Goal: Navigation & Orientation: Find specific page/section

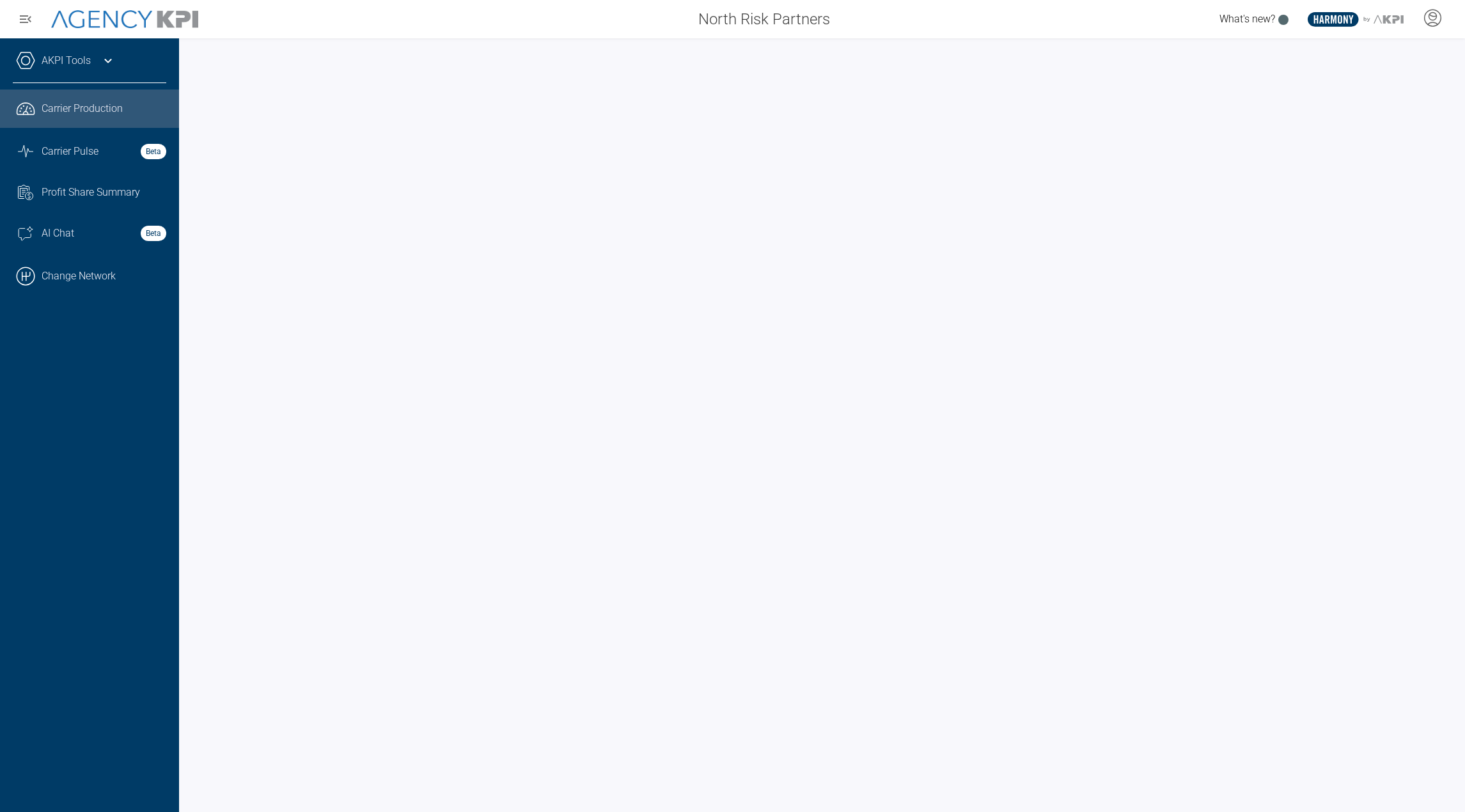
click at [98, 58] on div "AKPI Tools" at bounding box center [89, 67] width 153 height 32
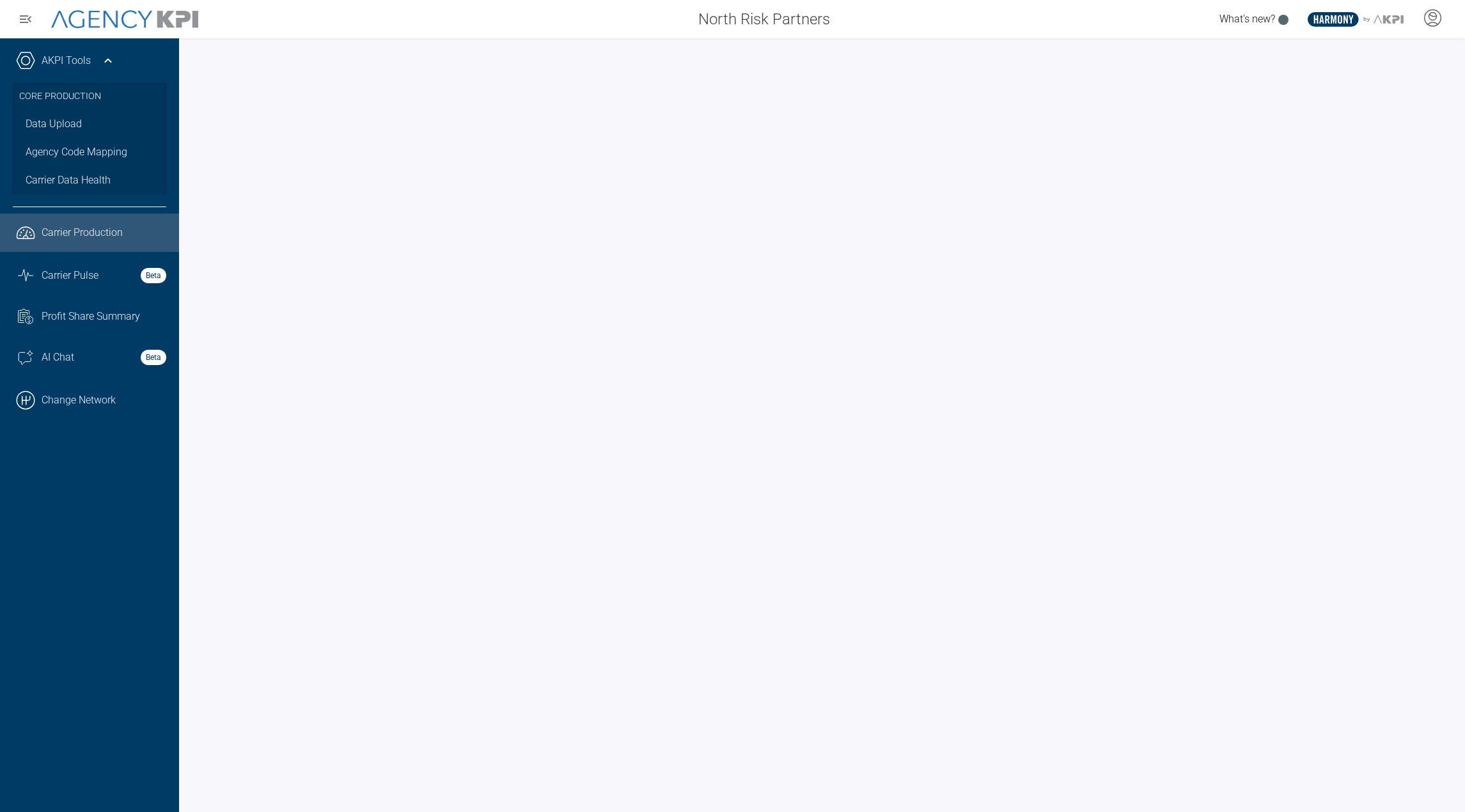
click at [97, 56] on div "AKPI Tools" at bounding box center [89, 67] width 153 height 32
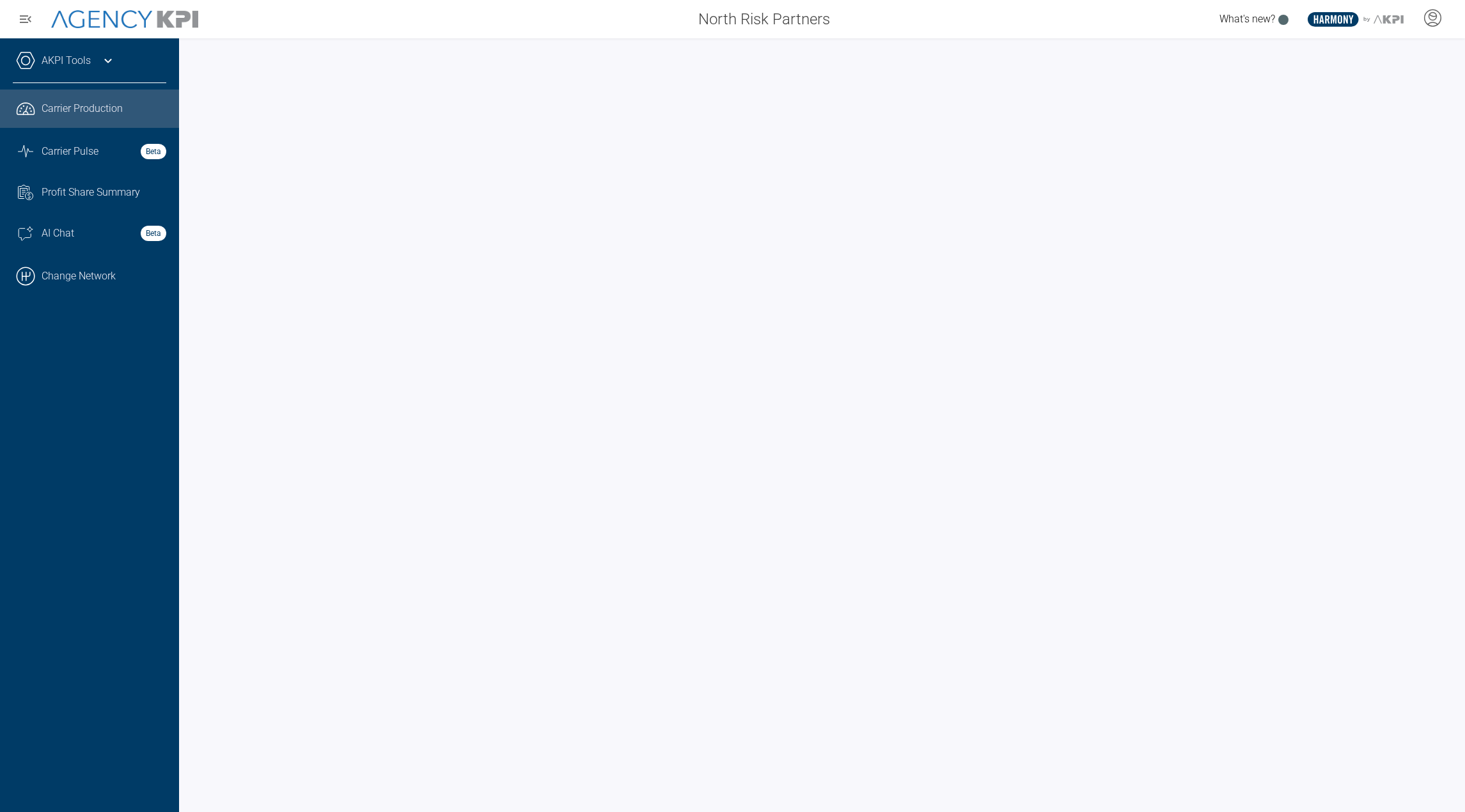
click at [116, 65] on div "AKPI Tools" at bounding box center [89, 67] width 153 height 32
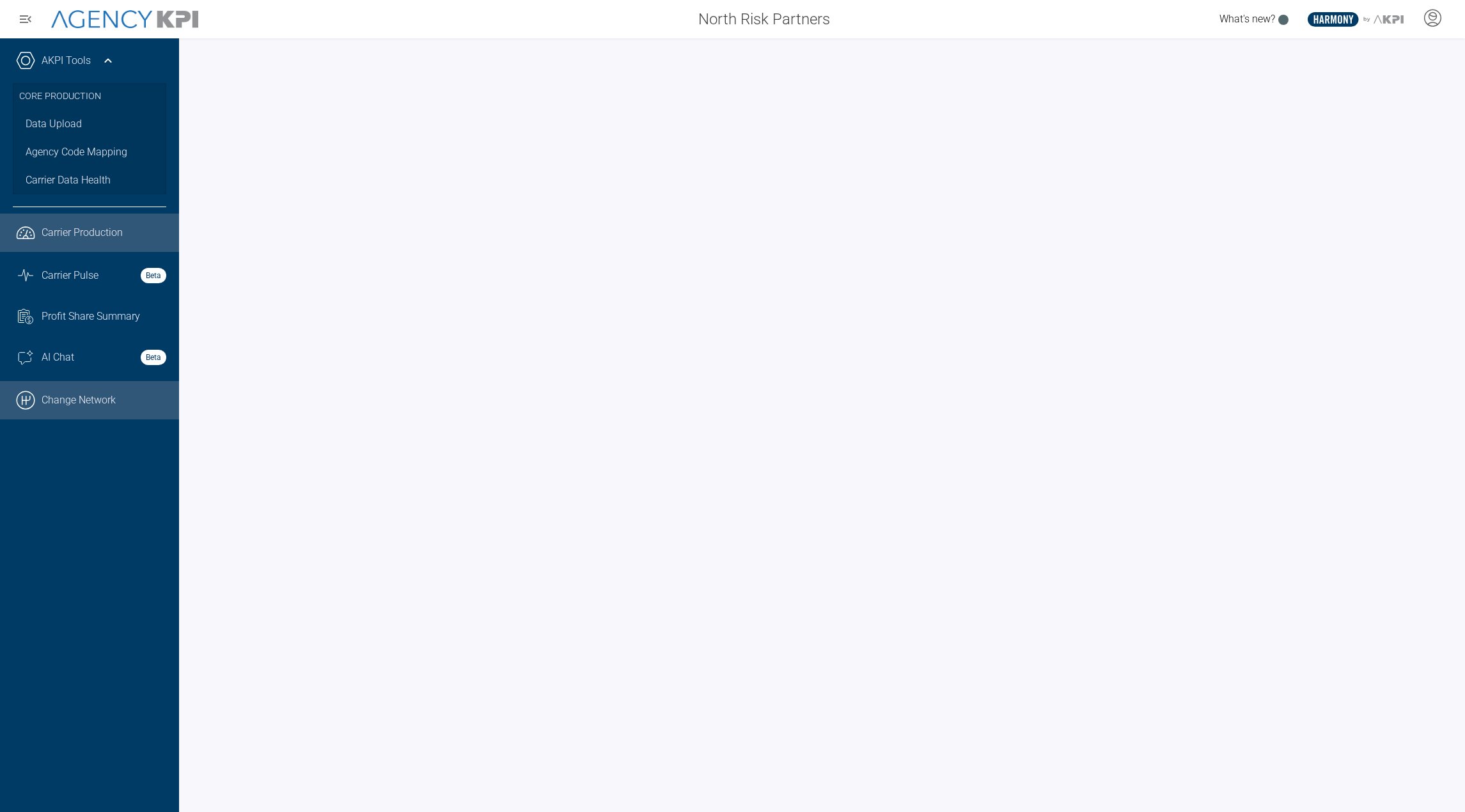
click at [121, 407] on link ".cls-1{fill:none;stroke:#000;stroke-linecap:round;stroke-linejoin:round;stroke-…" at bounding box center [89, 400] width 179 height 38
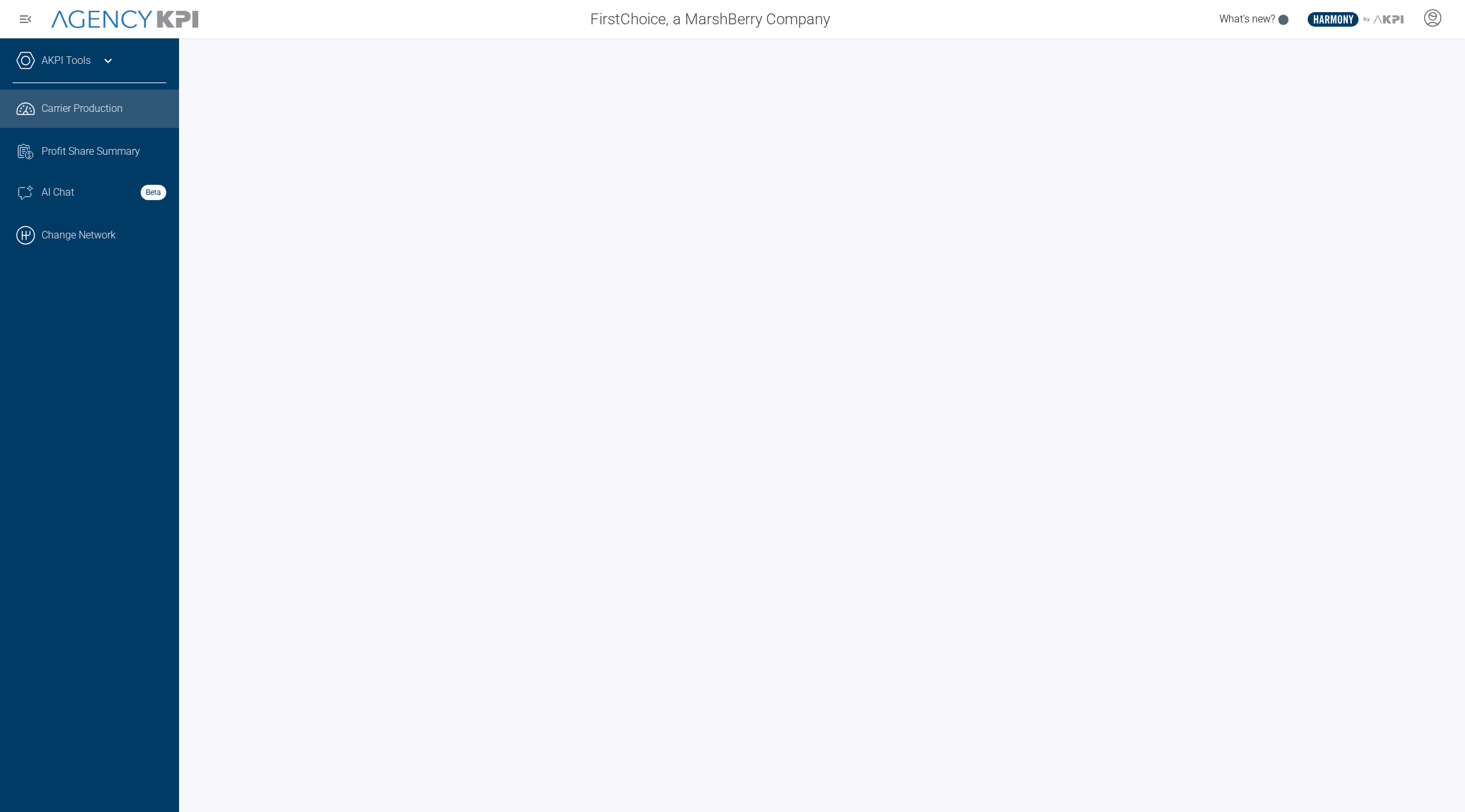
click at [107, 62] on icon at bounding box center [107, 61] width 7 height 5
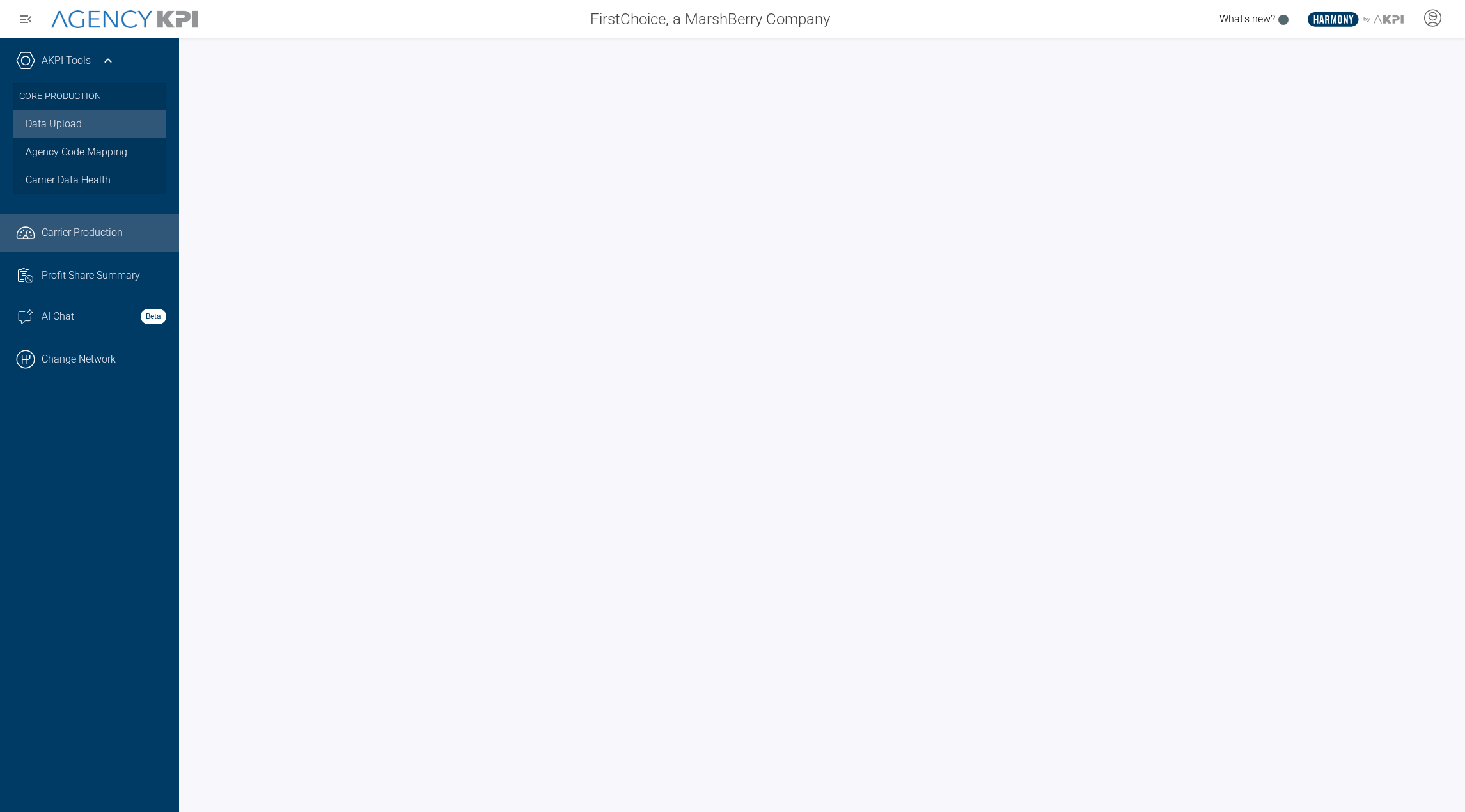
click at [78, 129] on link "Data Upload" at bounding box center [89, 124] width 153 height 29
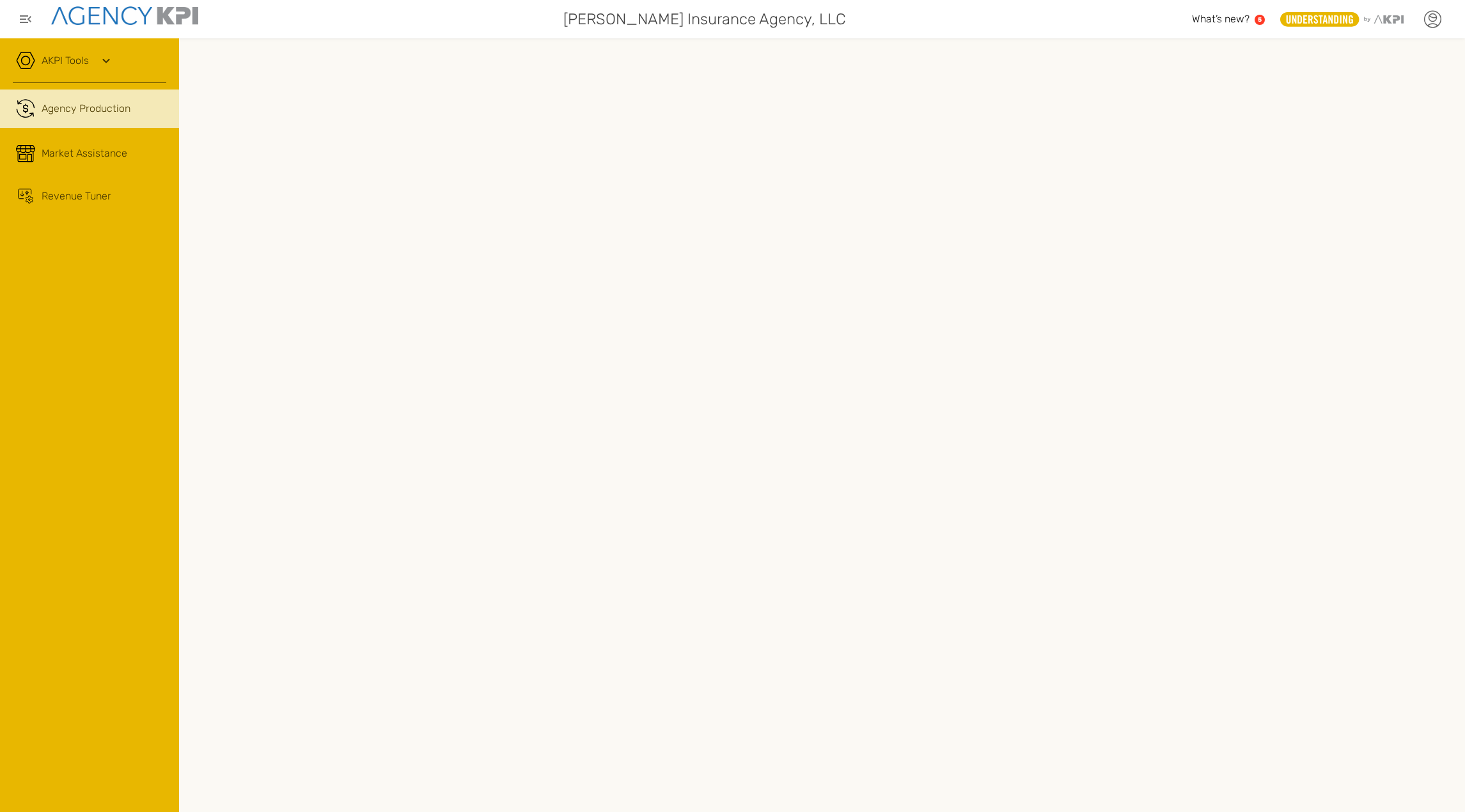
click at [1442, 16] on div at bounding box center [1433, 19] width 32 height 32
click at [1353, 142] on li "Log Out" at bounding box center [1378, 135] width 143 height 33
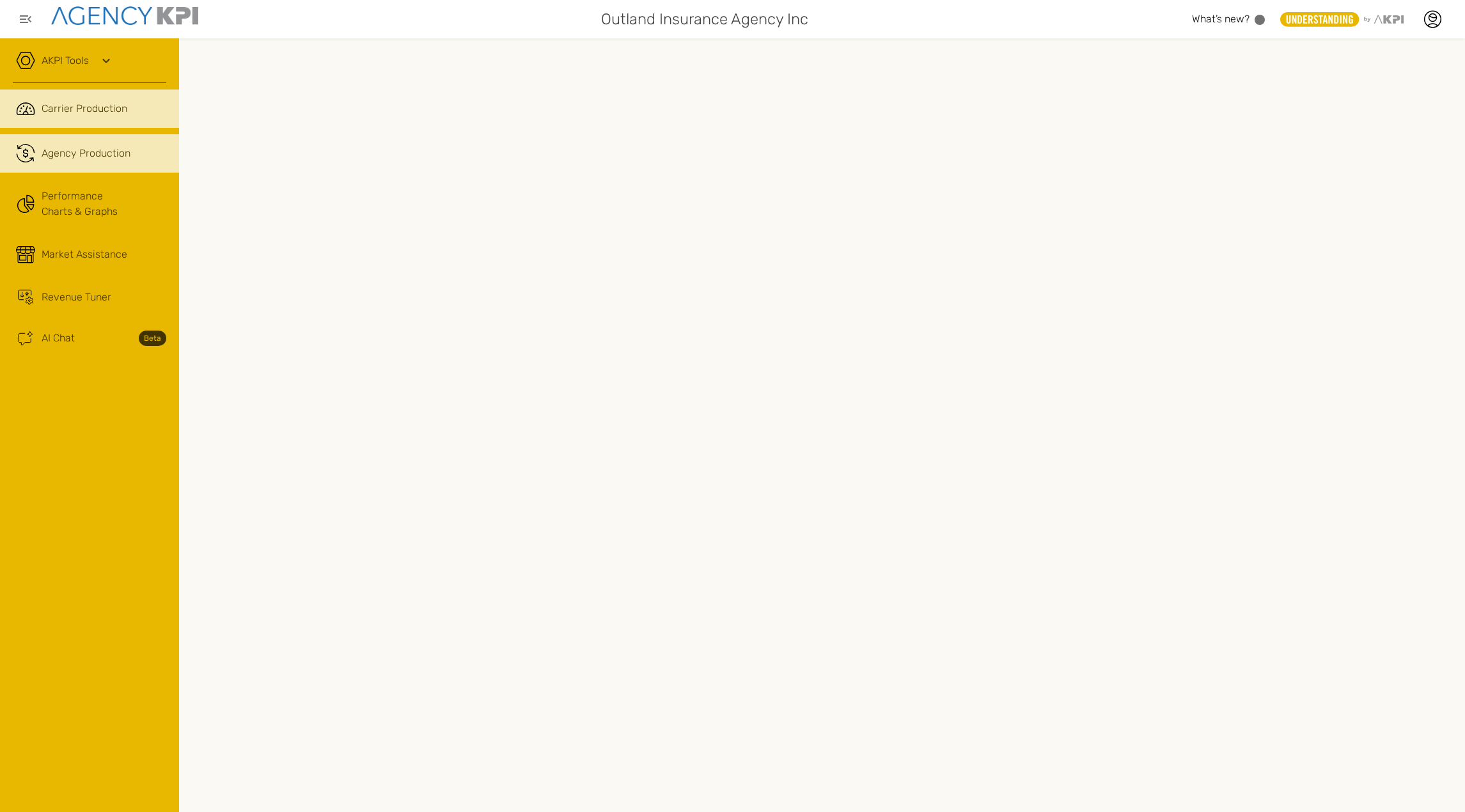
click at [96, 154] on div "Agency Production" at bounding box center [86, 153] width 88 height 16
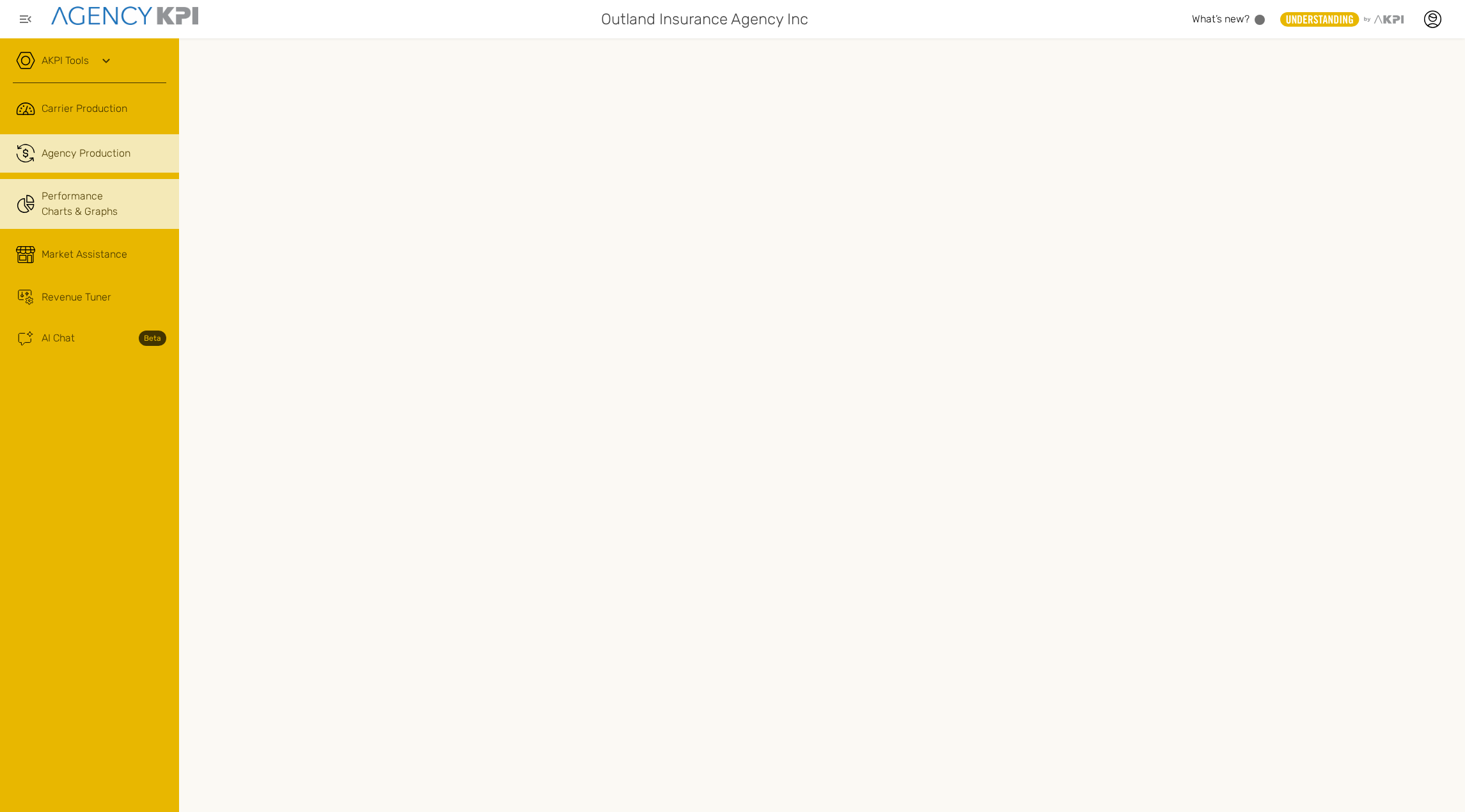
click at [81, 224] on link "Performance Charts & Graphs" at bounding box center [89, 203] width 179 height 50
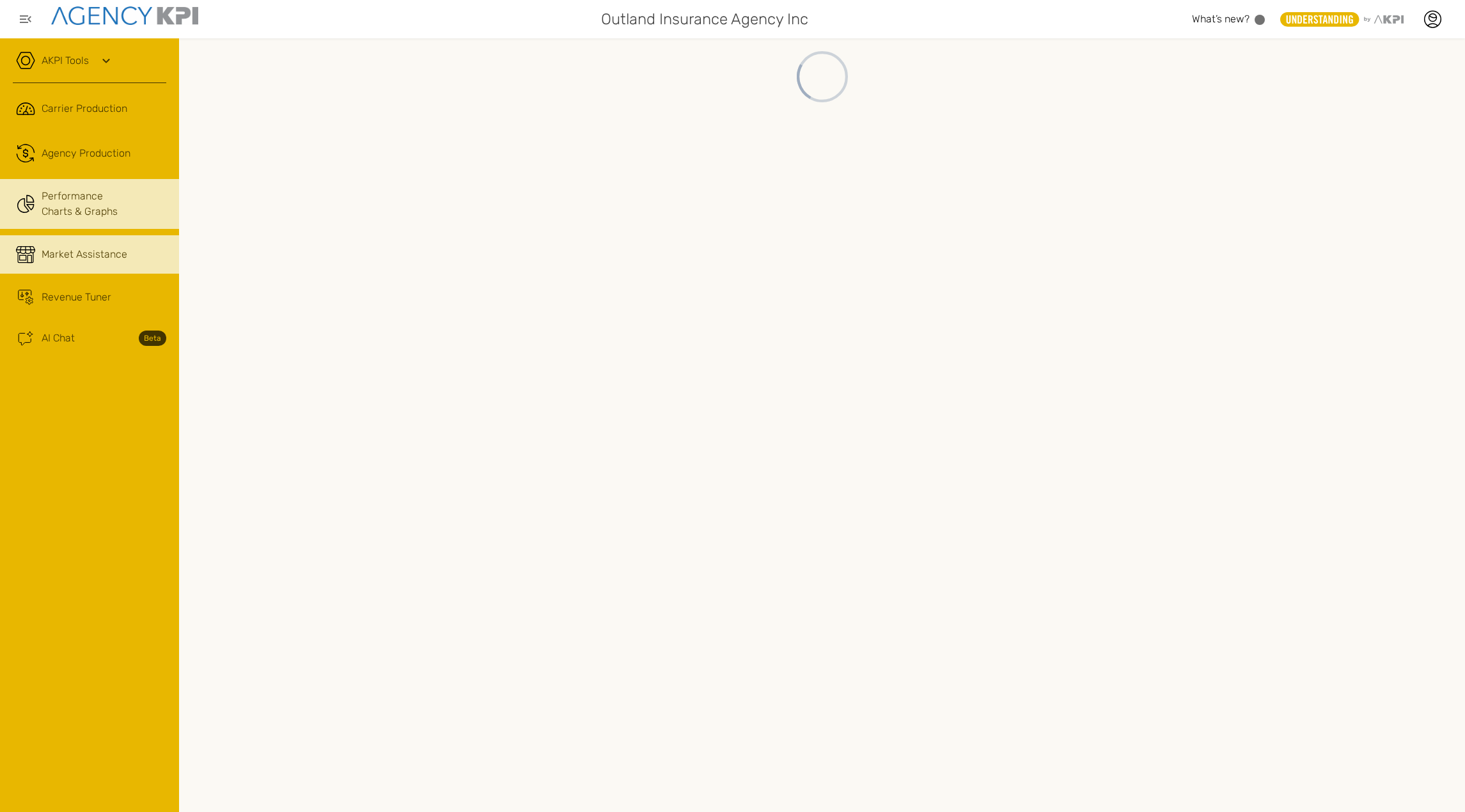
click at [78, 260] on div "Market Assistance" at bounding box center [84, 255] width 86 height 16
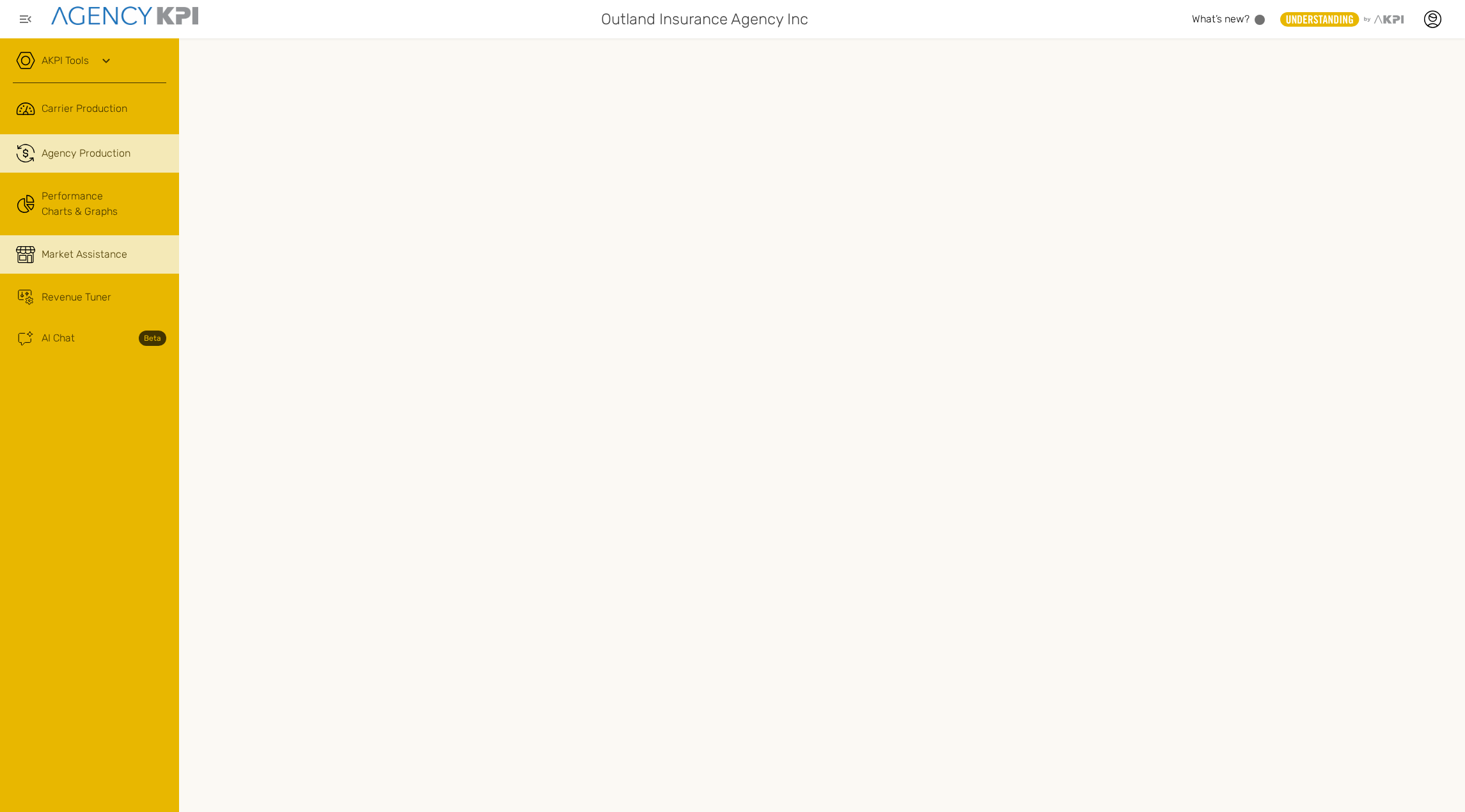
click at [113, 149] on div "Agency Production" at bounding box center [86, 153] width 88 height 16
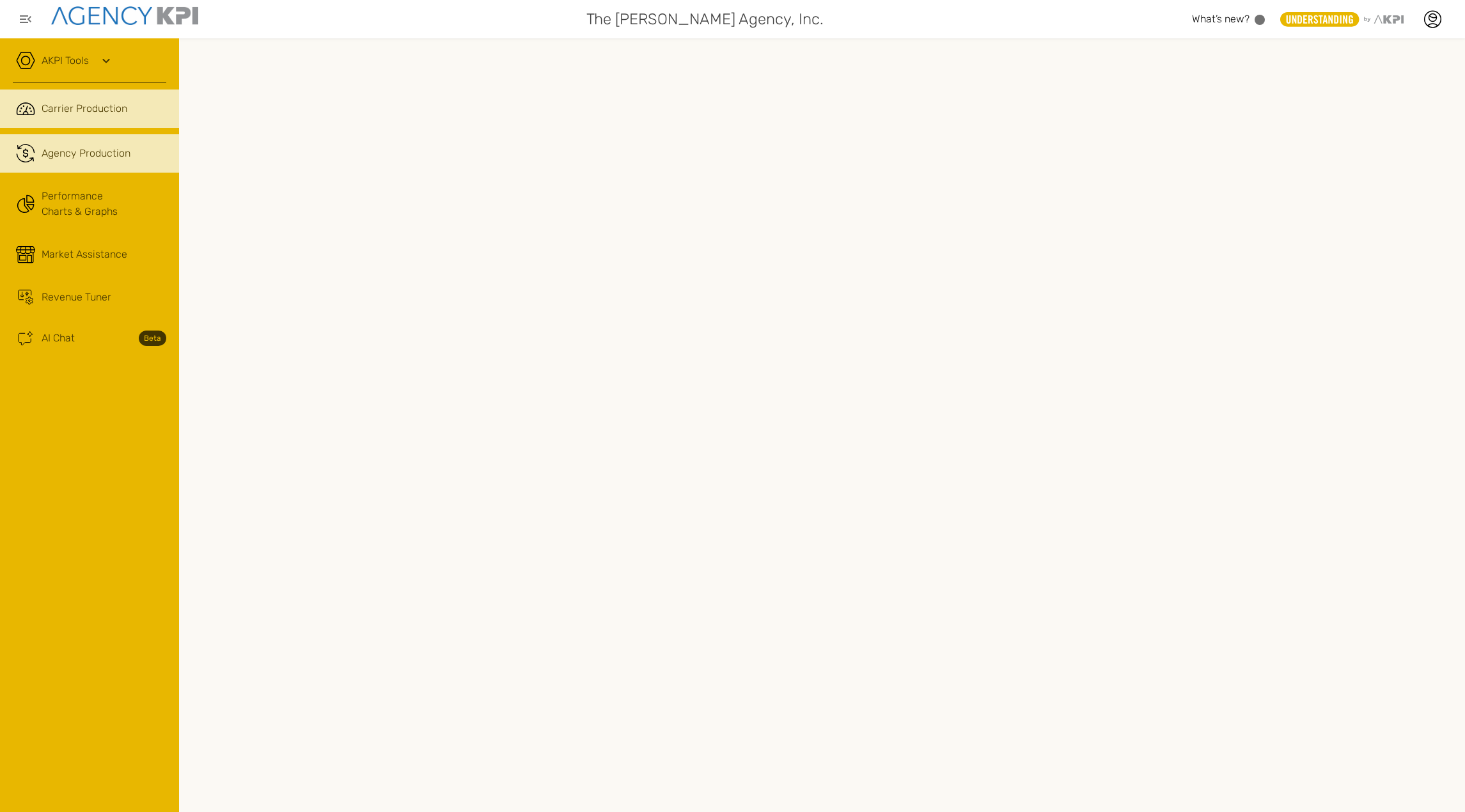
click at [109, 96] on link ".cls-1{fill:none;stroke:#221f20;stroke-linecap:round;stroke-linejoin:round;stro…" at bounding box center [89, 108] width 179 height 38
click at [96, 143] on link ".cls-1{fill:none;stroke:#221f20;stroke-linecap:round;stroke-linejoin:round;stro…" at bounding box center [89, 153] width 179 height 38
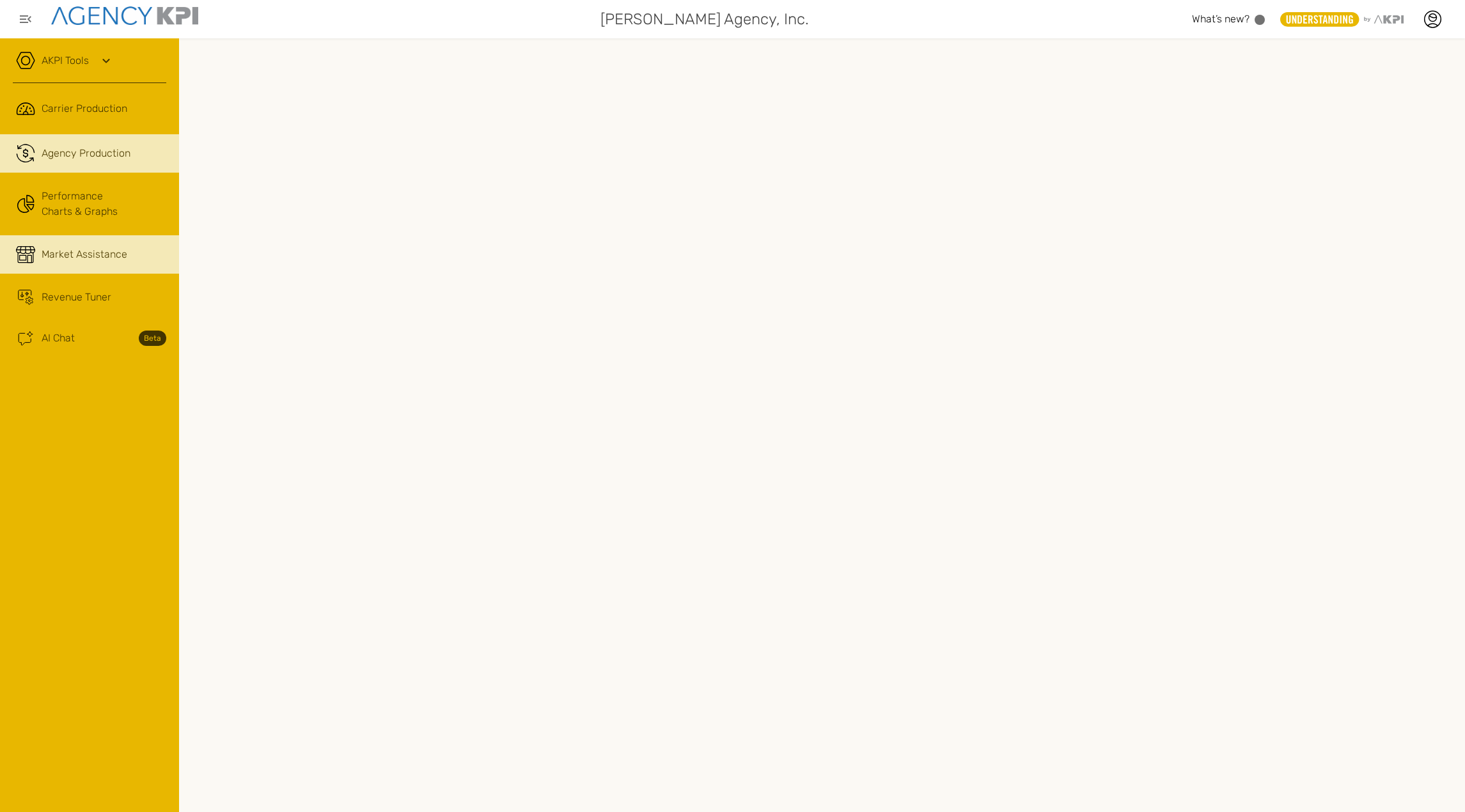
click at [77, 264] on link "Market Assistance" at bounding box center [89, 254] width 179 height 38
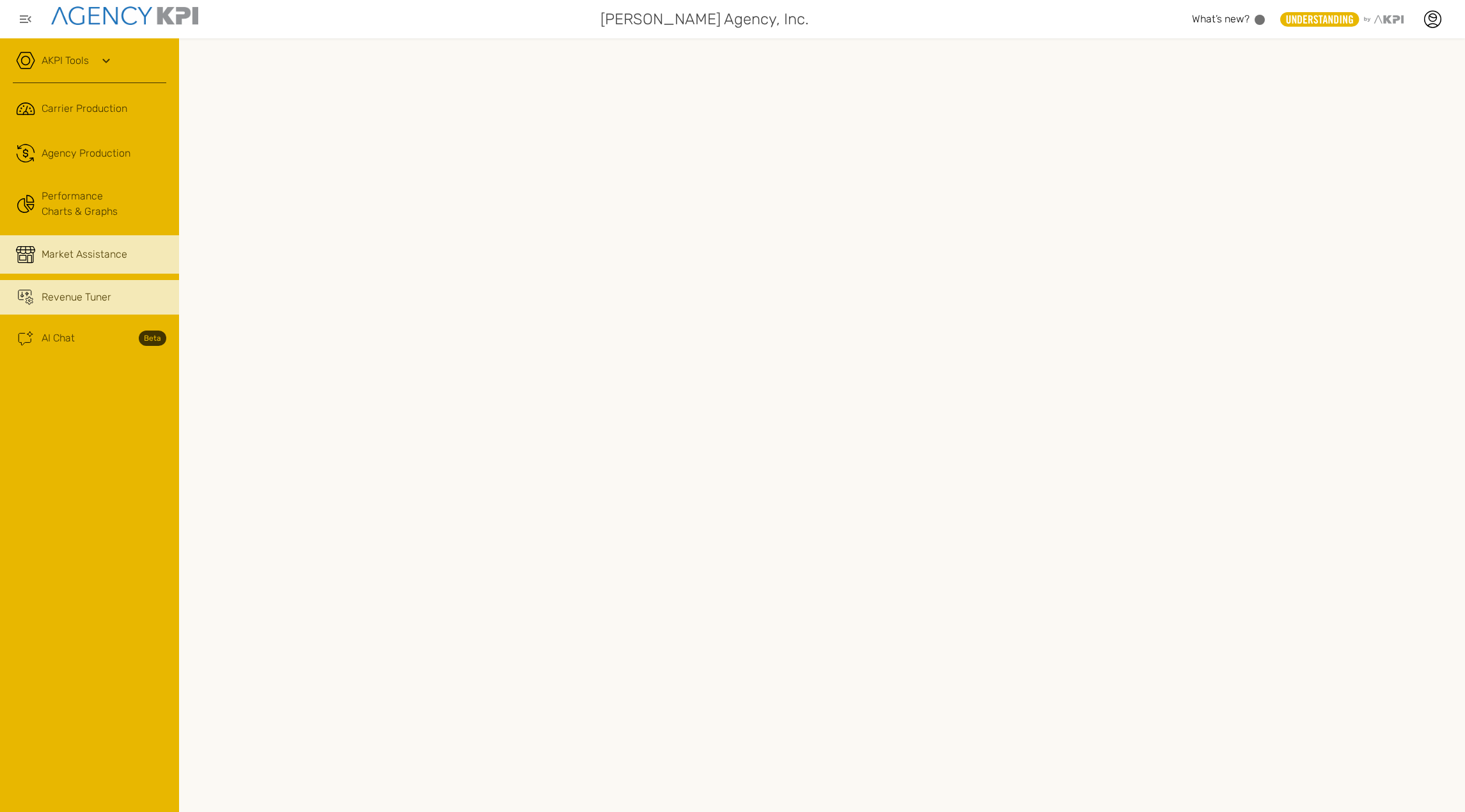
click at [76, 290] on div "Revenue Tuner" at bounding box center [76, 298] width 70 height 16
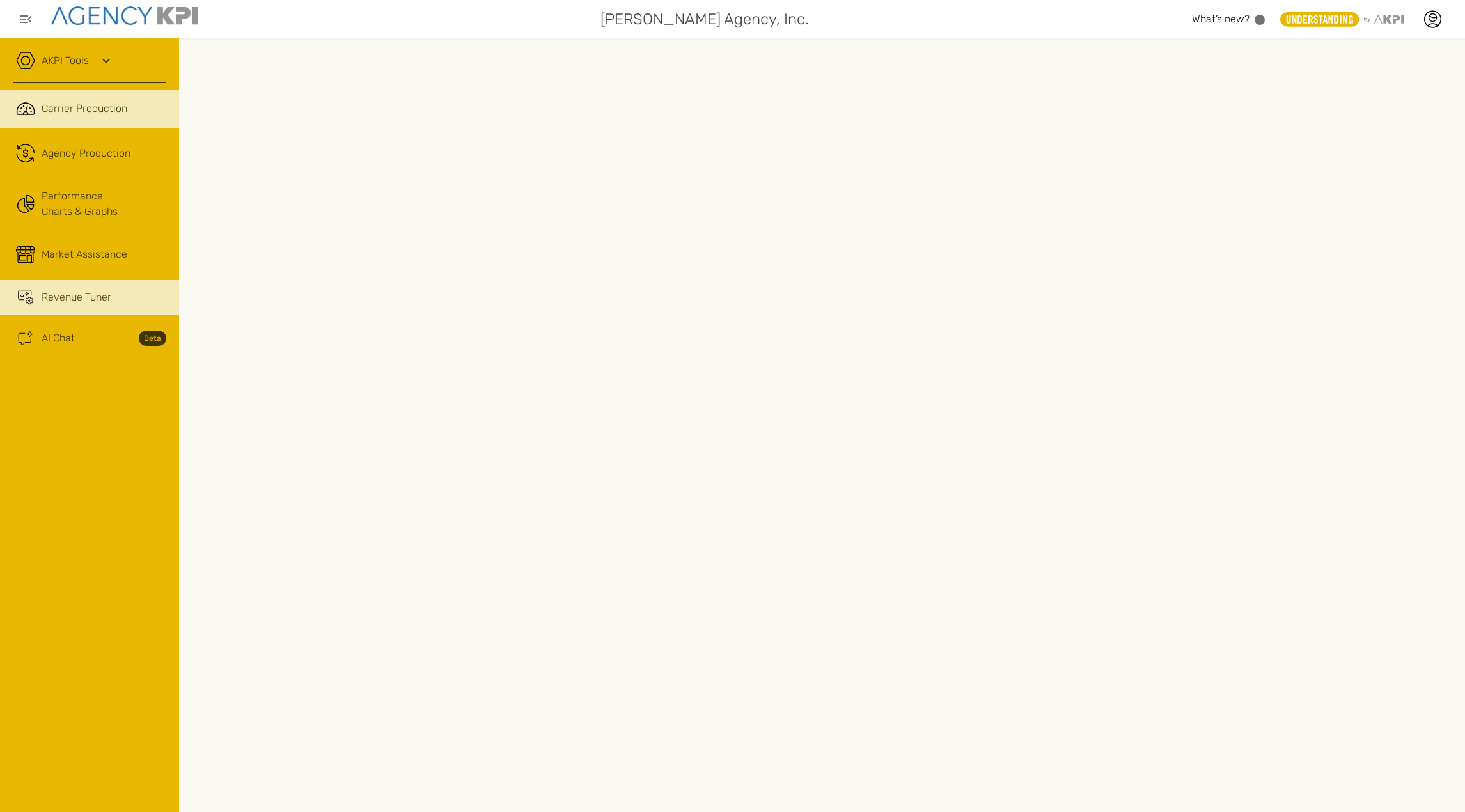
click at [89, 118] on link ".cls-1{fill:none;stroke:#221f20;stroke-linecap:round;stroke-linejoin:round;stro…" at bounding box center [89, 108] width 179 height 38
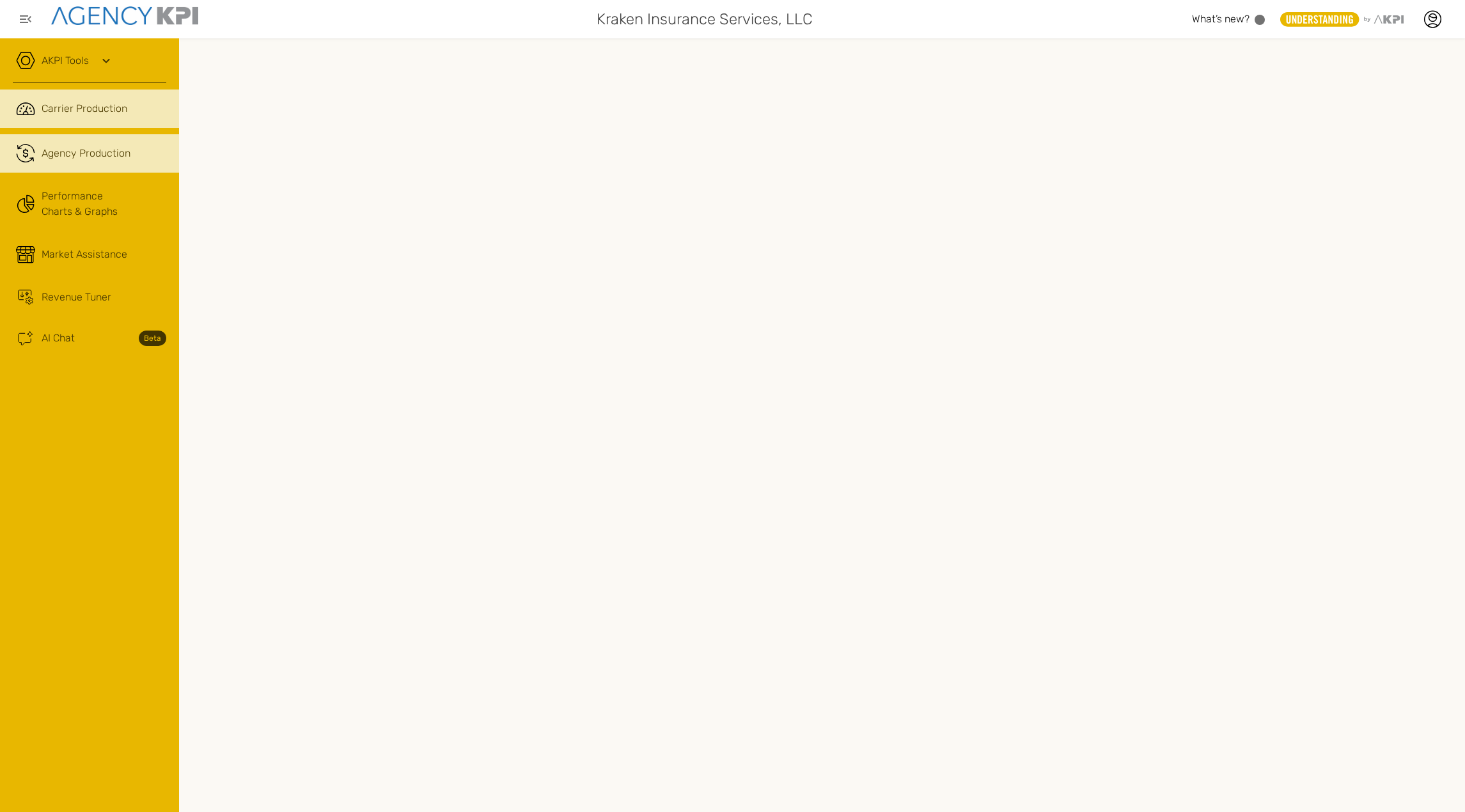
click at [89, 154] on div "Agency Production" at bounding box center [86, 153] width 88 height 16
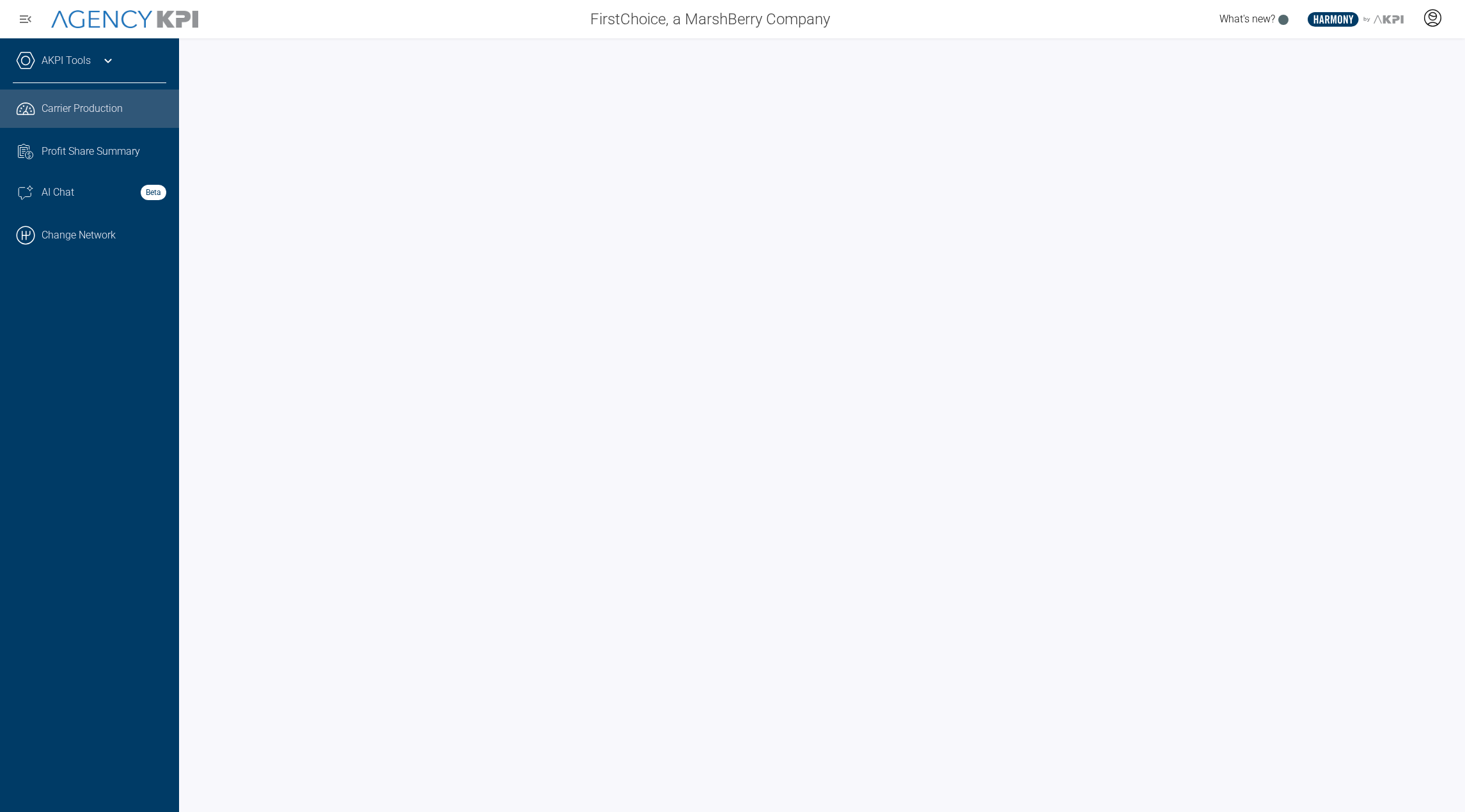
click at [1443, 19] on div at bounding box center [1433, 20] width 32 height 29
click at [1385, 51] on span "Admin Portal" at bounding box center [1371, 53] width 56 height 10
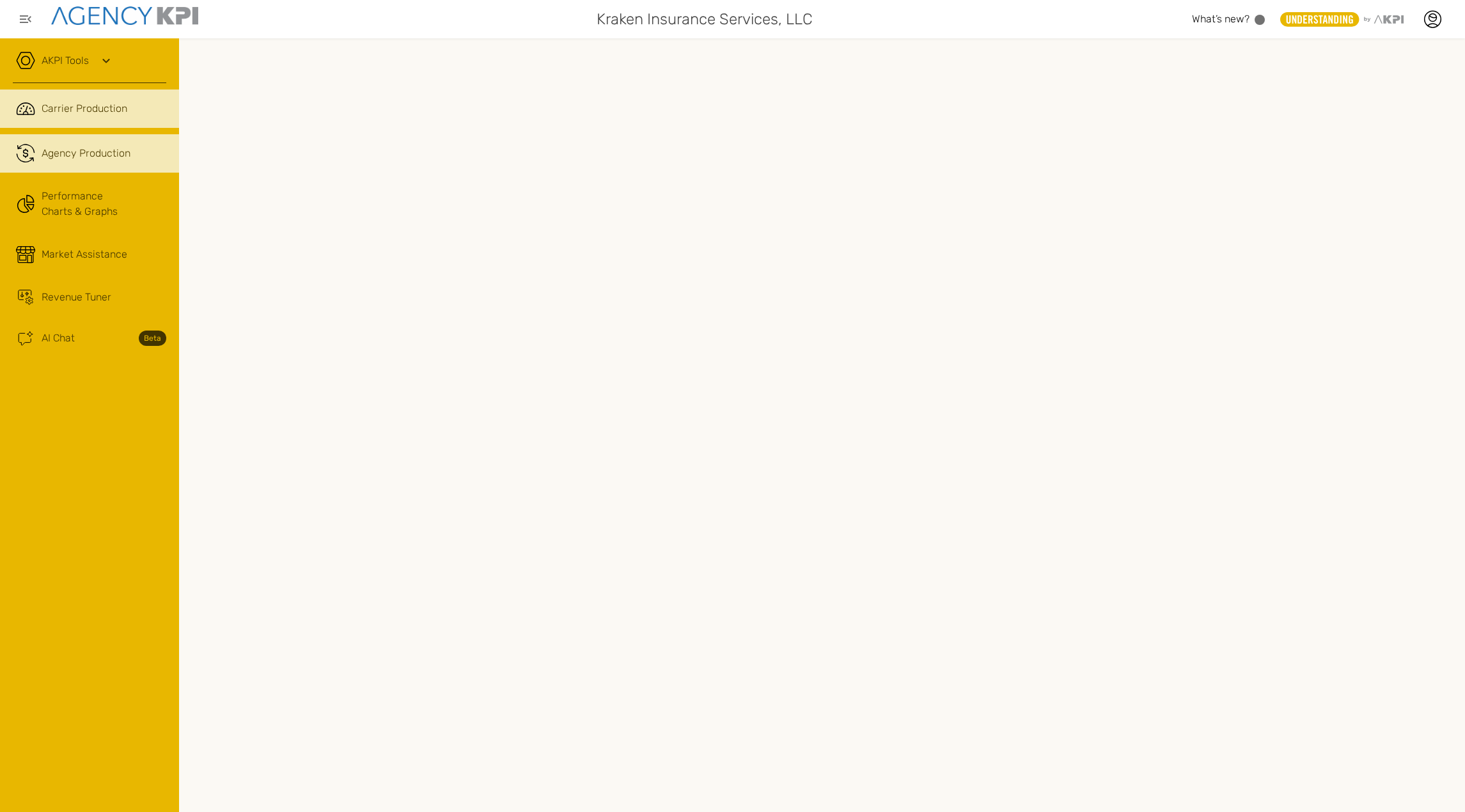
click at [100, 158] on div "Agency Production" at bounding box center [86, 153] width 88 height 16
click at [1438, 30] on div at bounding box center [1433, 19] width 32 height 32
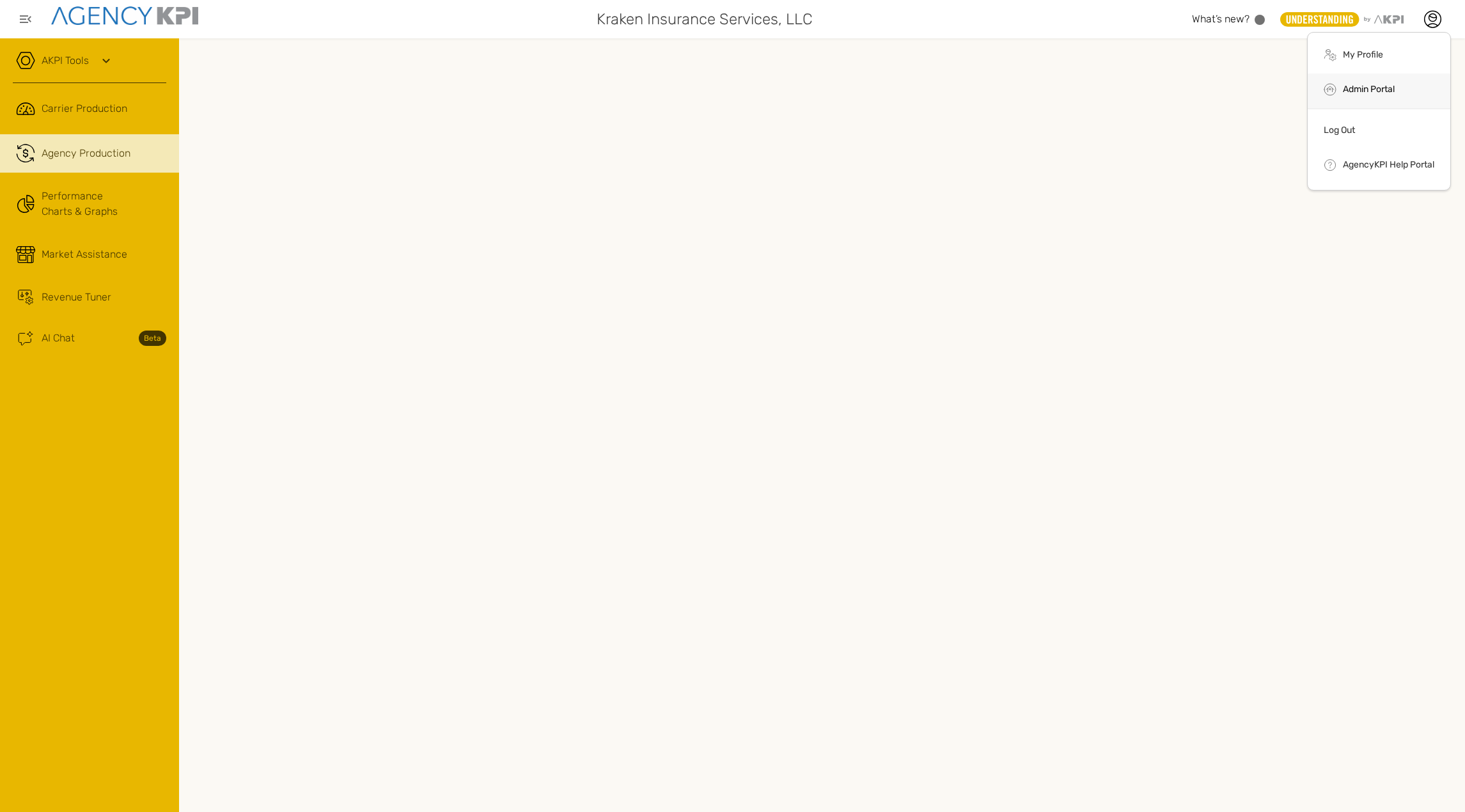
click at [1380, 96] on li "Admin Portal" at bounding box center [1378, 90] width 143 height 34
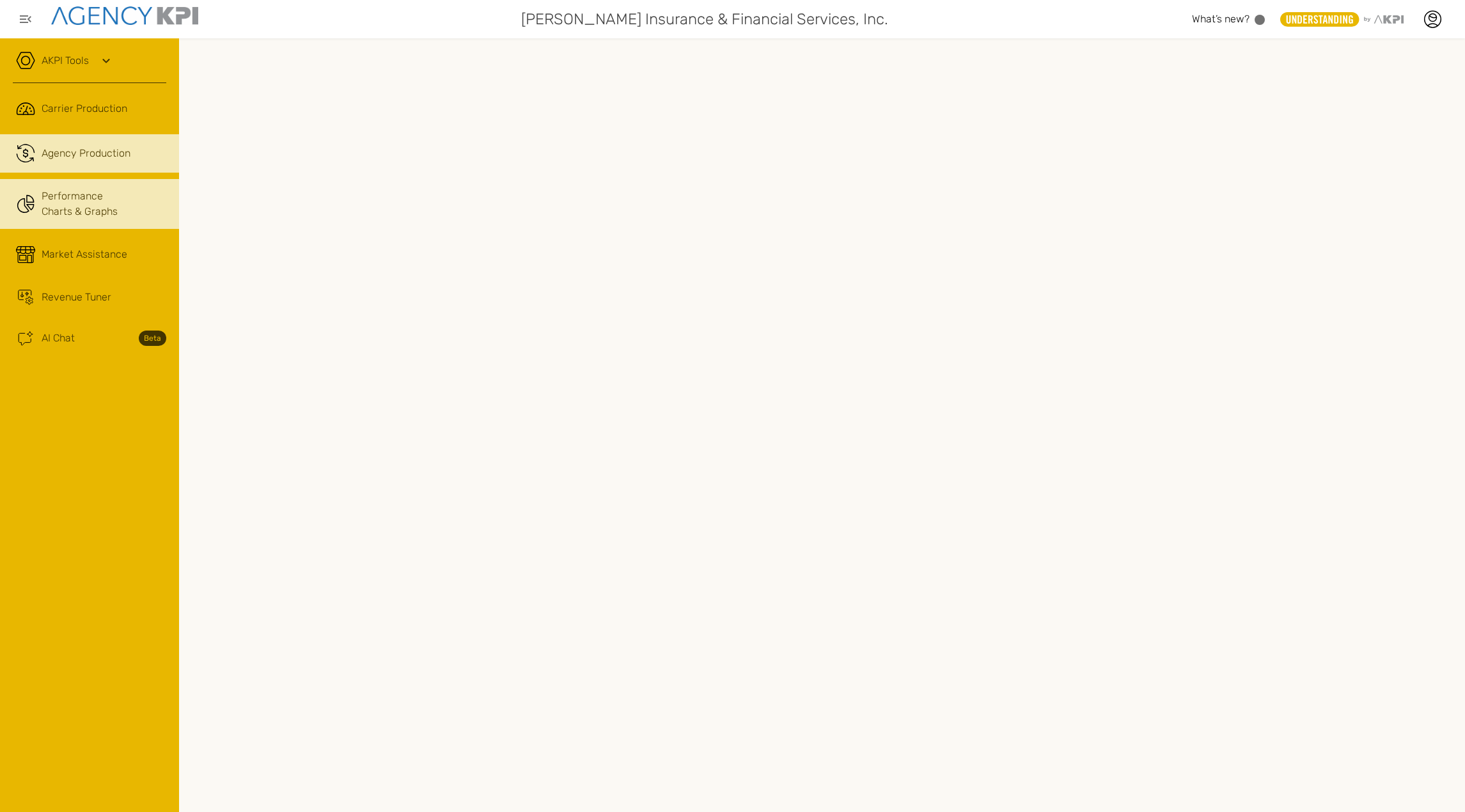
click at [74, 186] on link "Performance Charts & Graphs" at bounding box center [89, 203] width 179 height 50
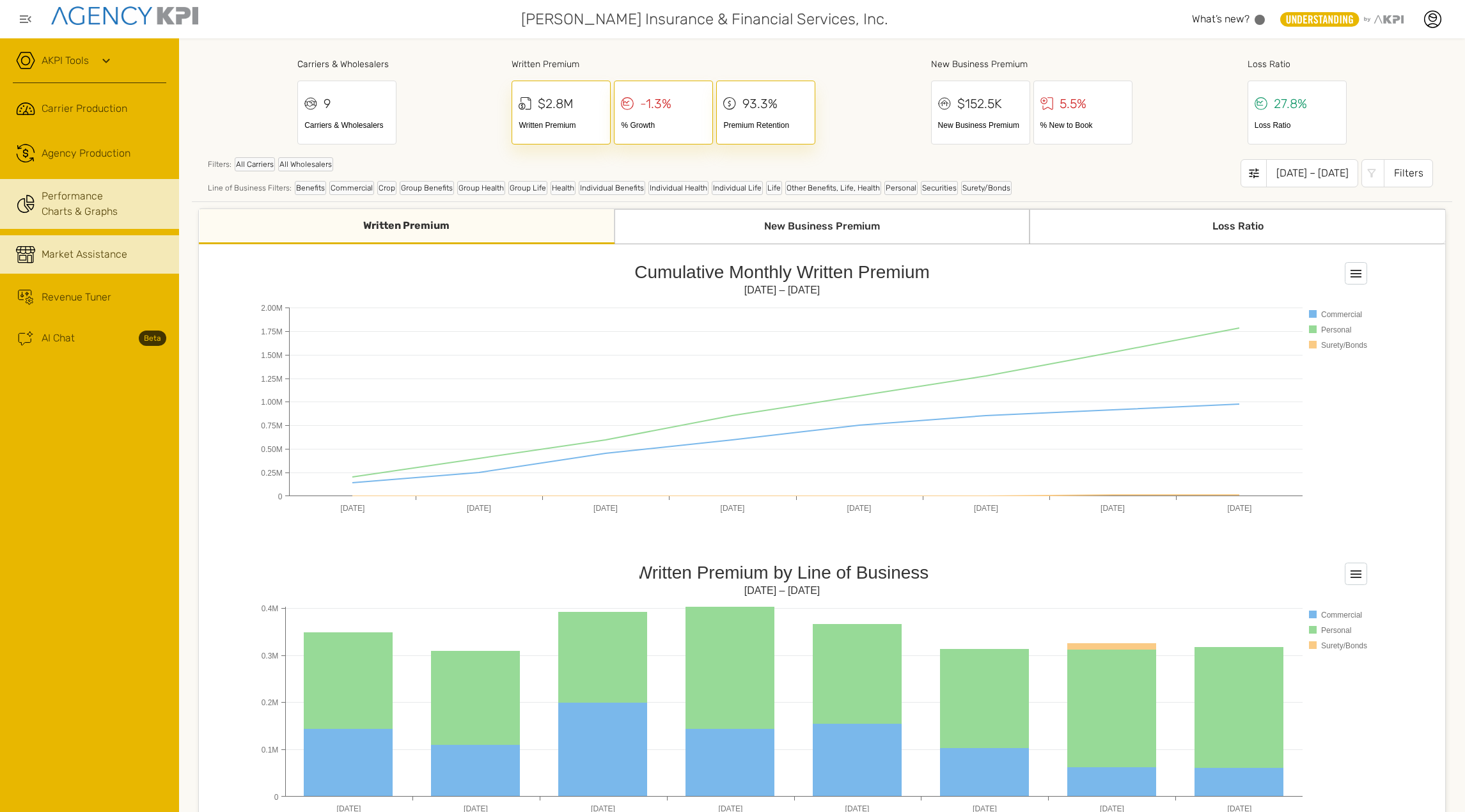
click at [71, 268] on link "Market Assistance" at bounding box center [89, 254] width 179 height 38
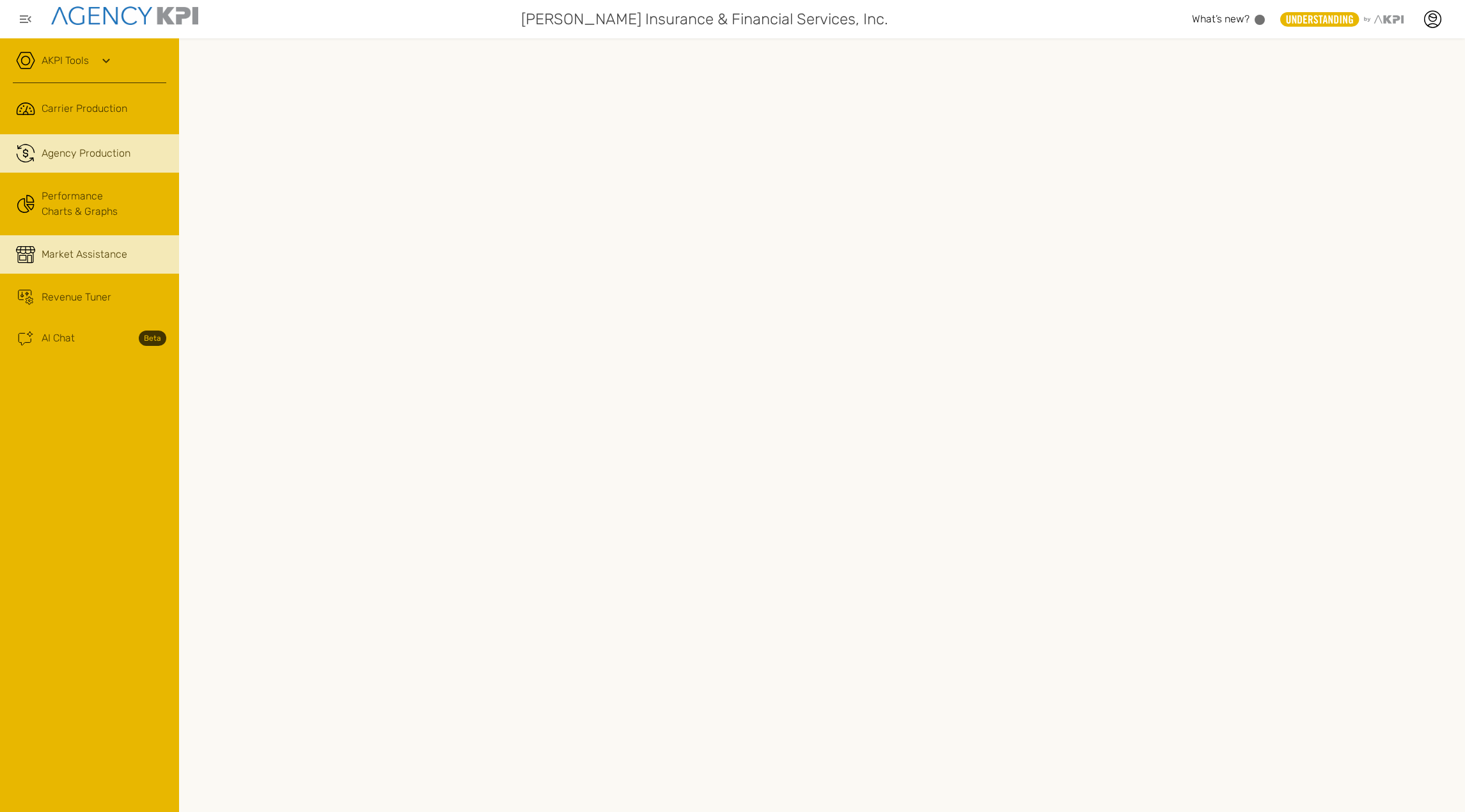
click at [99, 151] on div "Agency Production" at bounding box center [86, 153] width 88 height 16
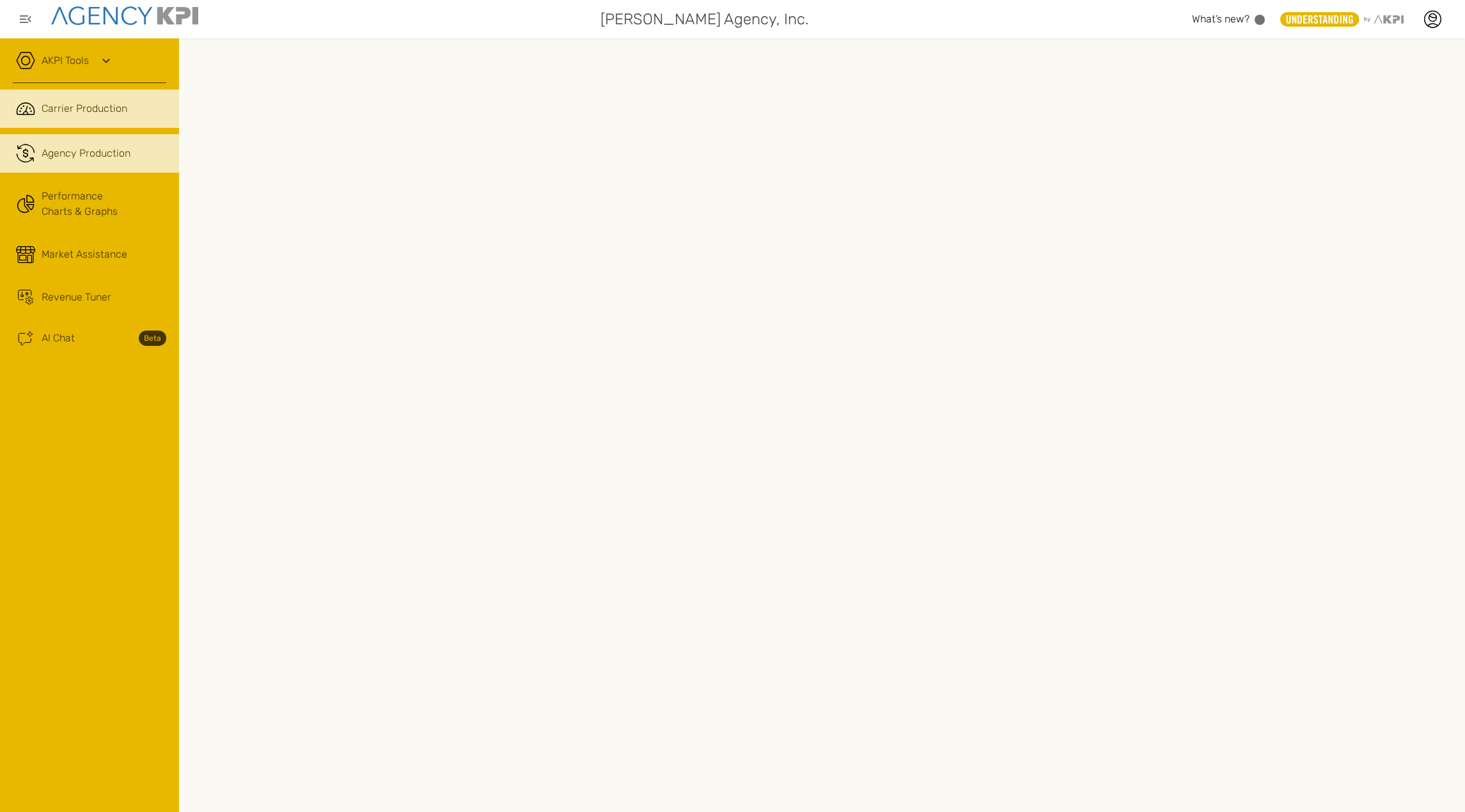
click at [121, 160] on div "Agency Production" at bounding box center [86, 153] width 88 height 16
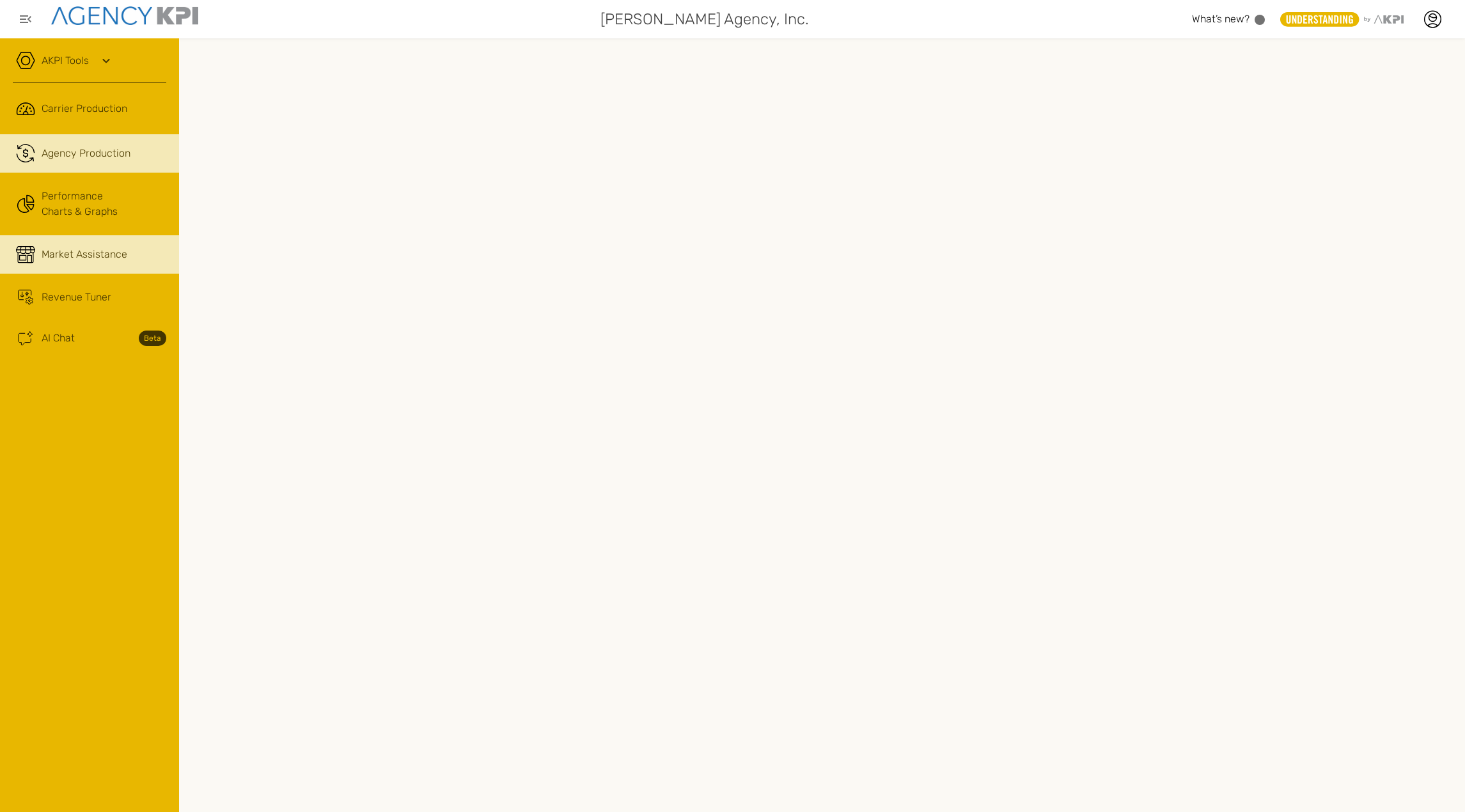
click at [78, 260] on div "Market Assistance" at bounding box center [84, 255] width 86 height 16
click at [515, 32] on div "[PERSON_NAME] Agency, Inc. What’s new? .st0{fill:#949698;} .st1{fill:rgb(232,18…" at bounding box center [732, 19] width 1465 height 38
click at [76, 142] on link ".cls-1{fill:none;stroke:#221f20;stroke-linecap:round;stroke-linejoin:round;stro…" at bounding box center [89, 153] width 179 height 38
click at [1441, 25] on icon at bounding box center [1433, 20] width 20 height 20
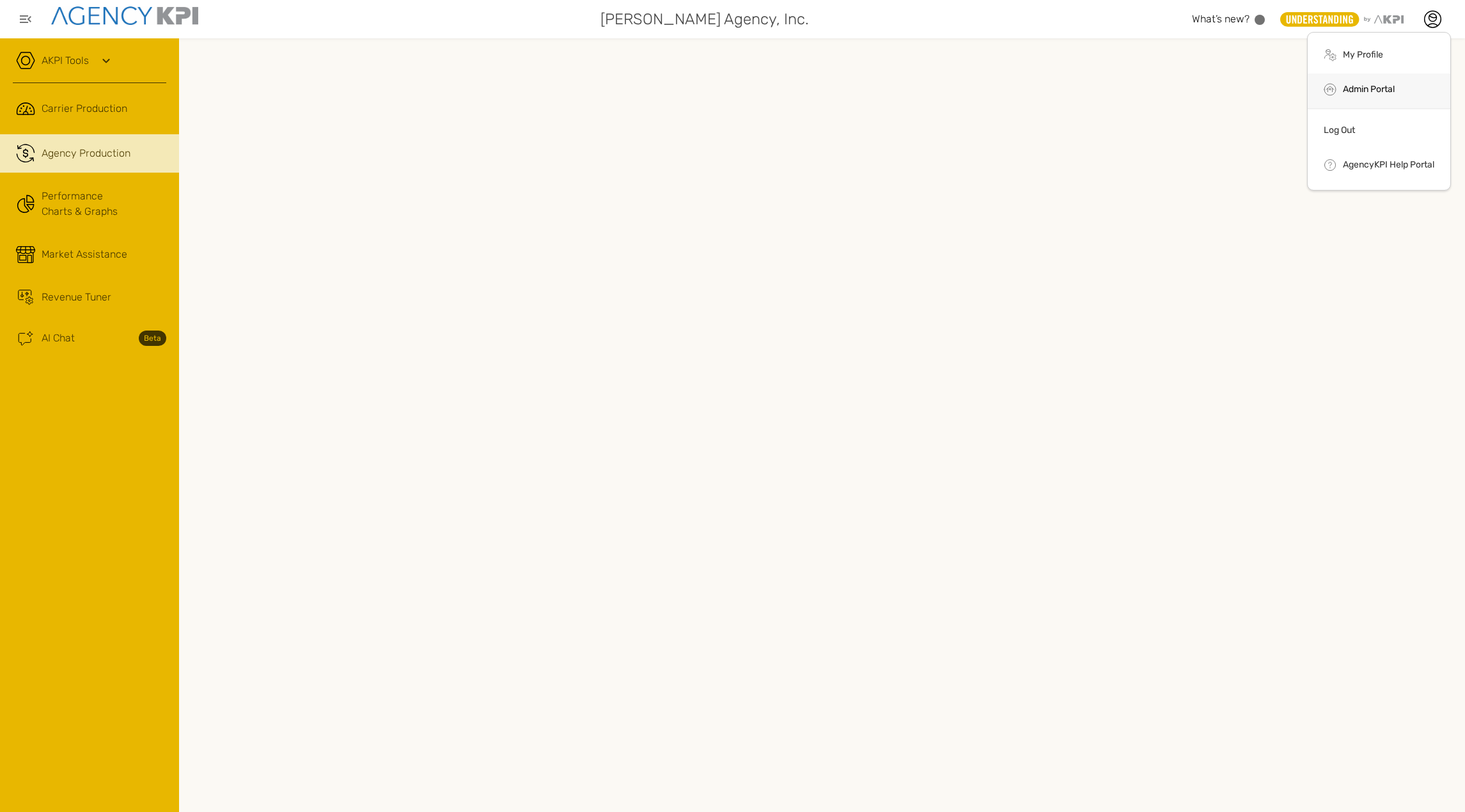
click at [1354, 98] on li "Admin Portal" at bounding box center [1378, 90] width 143 height 34
